Goal: Information Seeking & Learning: Learn about a topic

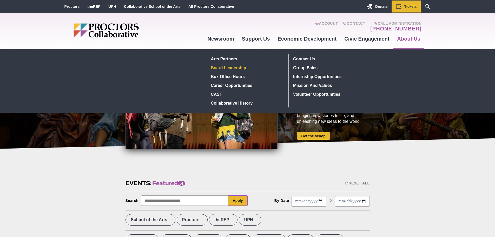
click at [221, 68] on link "Board Leadership" at bounding box center [247, 67] width 76 height 9
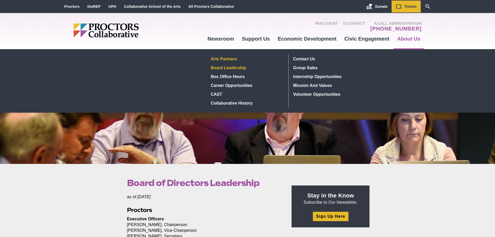
click at [231, 58] on link "Arts Partners" at bounding box center [247, 58] width 76 height 9
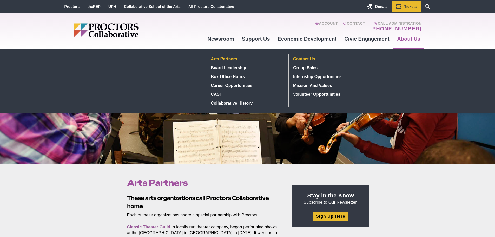
click at [299, 60] on link "Contact Us" at bounding box center [329, 58] width 76 height 9
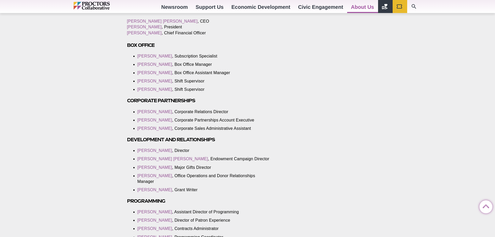
scroll to position [312, 0]
click at [147, 113] on link "[PERSON_NAME]" at bounding box center [154, 111] width 35 height 4
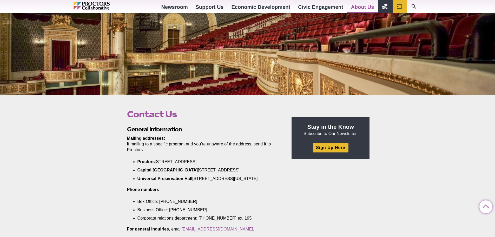
scroll to position [0, 0]
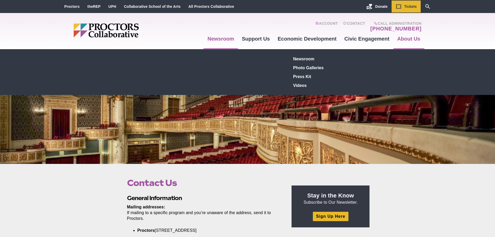
click at [222, 39] on link "Newsroom" at bounding box center [220, 39] width 34 height 14
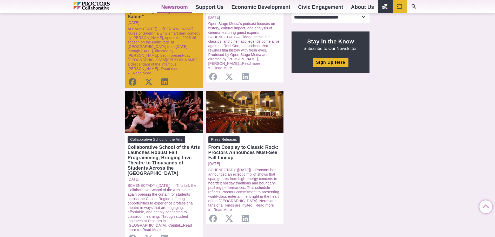
scroll to position [182, 0]
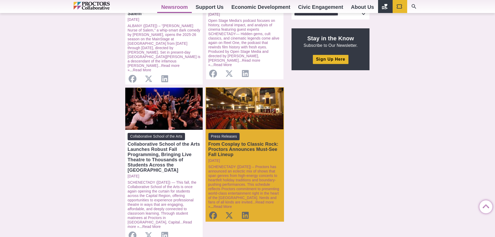
click at [239, 141] on div "From Cosplay to Classic Rock: Proctors Announces Must-See Fall Lineup" at bounding box center [244, 149] width 73 height 16
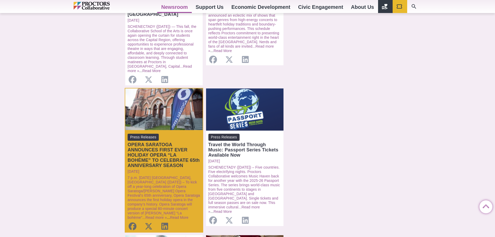
scroll to position [338, 0]
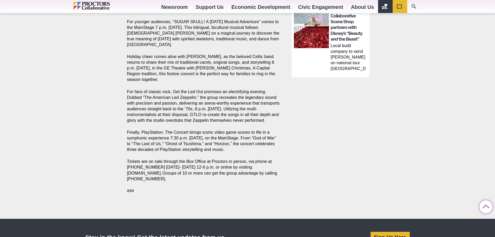
scroll to position [312, 0]
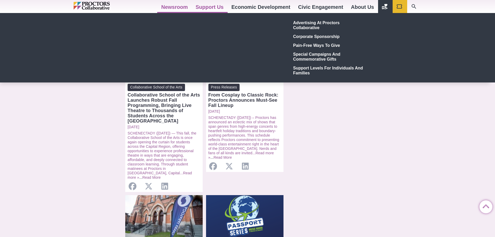
scroll to position [104, 0]
